Goal: Navigation & Orientation: Go to known website

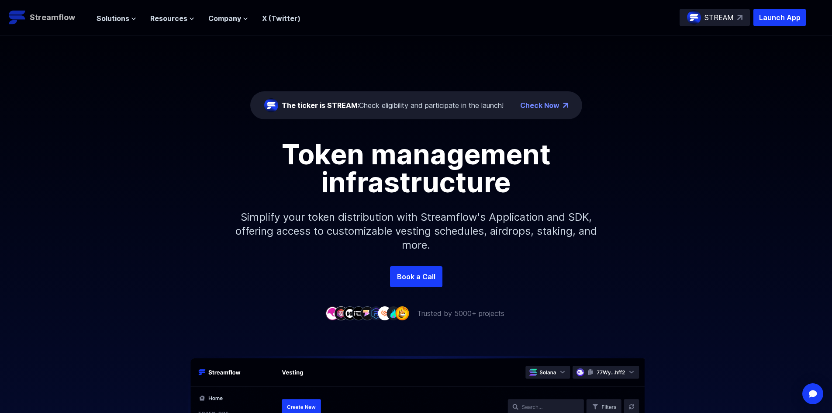
click at [58, 15] on p "Streamflow" at bounding box center [52, 17] width 45 height 12
click at [404, 115] on div "The ticker is STREAM: Check eligibility and participate in the launch! Check Now" at bounding box center [416, 105] width 332 height 28
click at [181, 19] on span "Resources" at bounding box center [168, 18] width 37 height 10
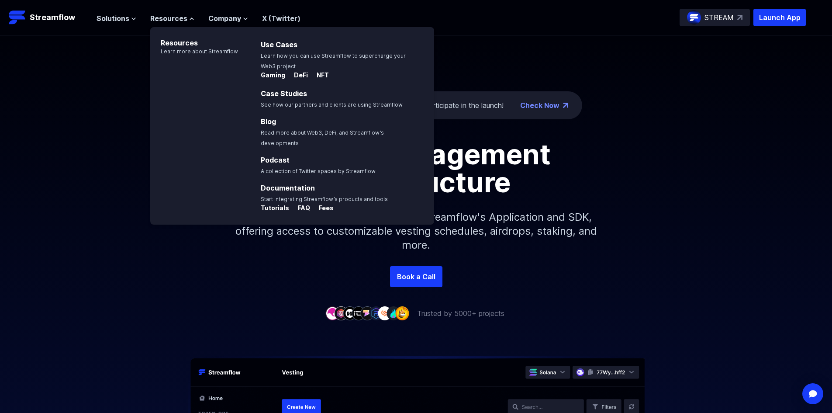
click at [701, 88] on div "The ticker is STREAM: Check eligibility and participate in the launch! Check No…" at bounding box center [416, 150] width 832 height 231
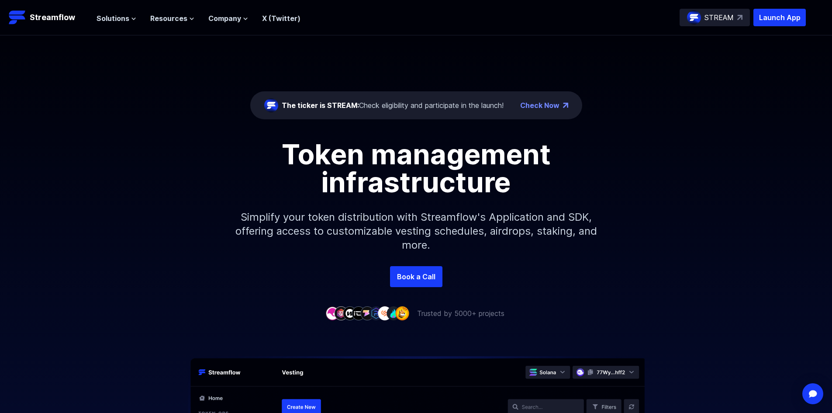
click at [720, 14] on p "STREAM" at bounding box center [718, 17] width 29 height 10
click at [771, 16] on p "Launch App" at bounding box center [779, 17] width 52 height 17
